Goal: Obtain resource: Download file/media

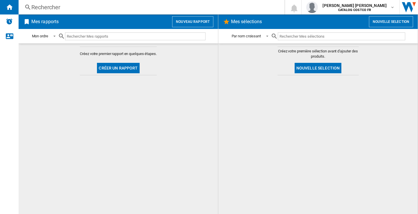
click at [198, 22] on button "Nouveau rapport" at bounding box center [192, 21] width 41 height 11
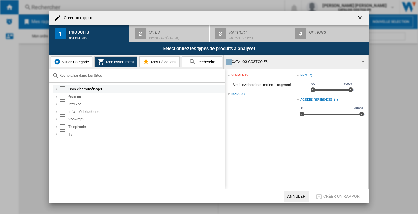
click at [62, 88] on div "Select" at bounding box center [62, 89] width 6 height 6
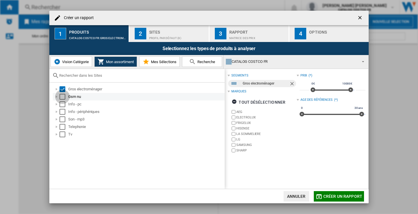
click at [63, 97] on div "Select" at bounding box center [62, 97] width 6 height 6
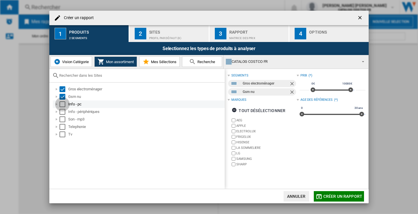
click at [63, 106] on div "Select" at bounding box center [62, 104] width 6 height 6
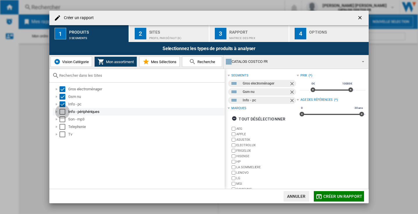
click at [62, 114] on div "Select" at bounding box center [62, 112] width 6 height 6
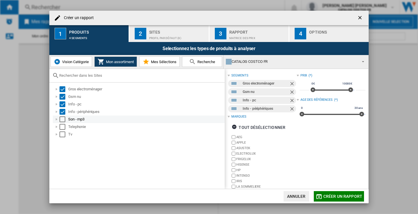
click at [62, 120] on div "Select" at bounding box center [62, 120] width 6 height 6
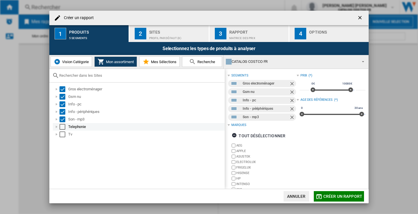
click at [63, 123] on div "Telephonie" at bounding box center [139, 127] width 172 height 8
click at [63, 134] on div "Select" at bounding box center [62, 135] width 6 height 6
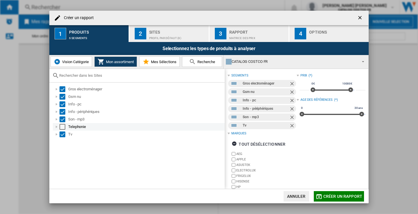
click at [62, 128] on div "Select" at bounding box center [62, 127] width 6 height 6
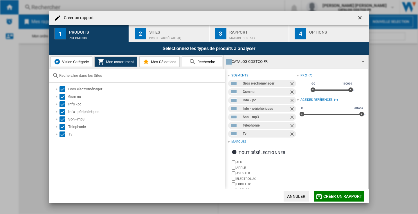
click at [163, 35] on div "Profil par défaut (8)" at bounding box center [177, 37] width 57 height 6
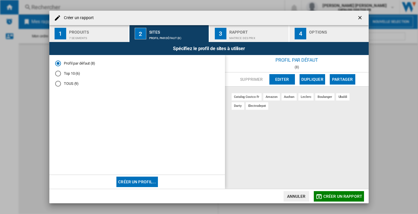
click at [61, 85] on md-radio-button "TOUS (9)" at bounding box center [137, 84] width 164 height 6
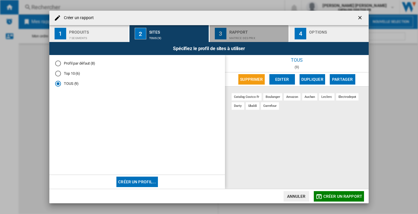
click at [260, 37] on div "Matrice des prix" at bounding box center [257, 37] width 57 height 6
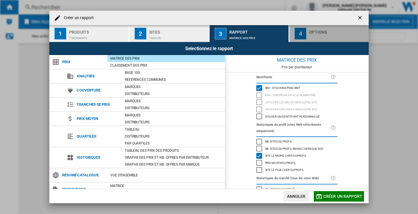
click at [323, 34] on div "button" at bounding box center [337, 37] width 57 height 6
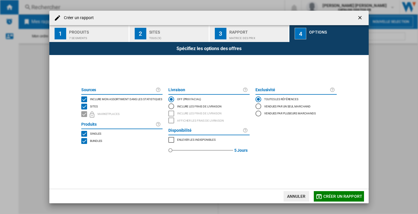
click at [338, 198] on span "Créer un rapport" at bounding box center [342, 196] width 39 height 5
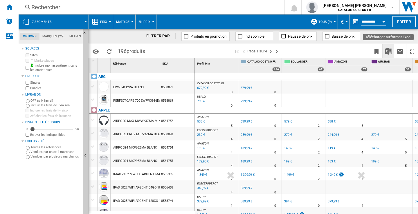
click at [388, 48] on img "Télécharger au format Excel" at bounding box center [388, 51] width 7 height 7
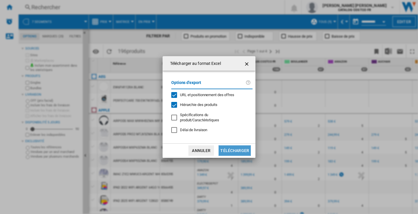
click at [231, 146] on button "Télécharger" at bounding box center [234, 151] width 32 height 10
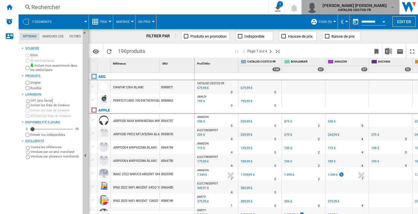
click at [393, 8] on md-icon "button" at bounding box center [392, 7] width 5 height 5
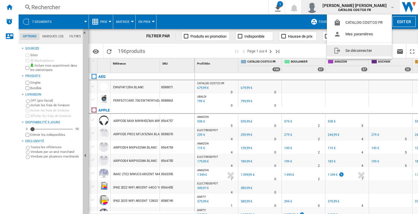
click at [351, 53] on button "Se déconnecter" at bounding box center [359, 51] width 65 height 12
